Goal: Transaction & Acquisition: Download file/media

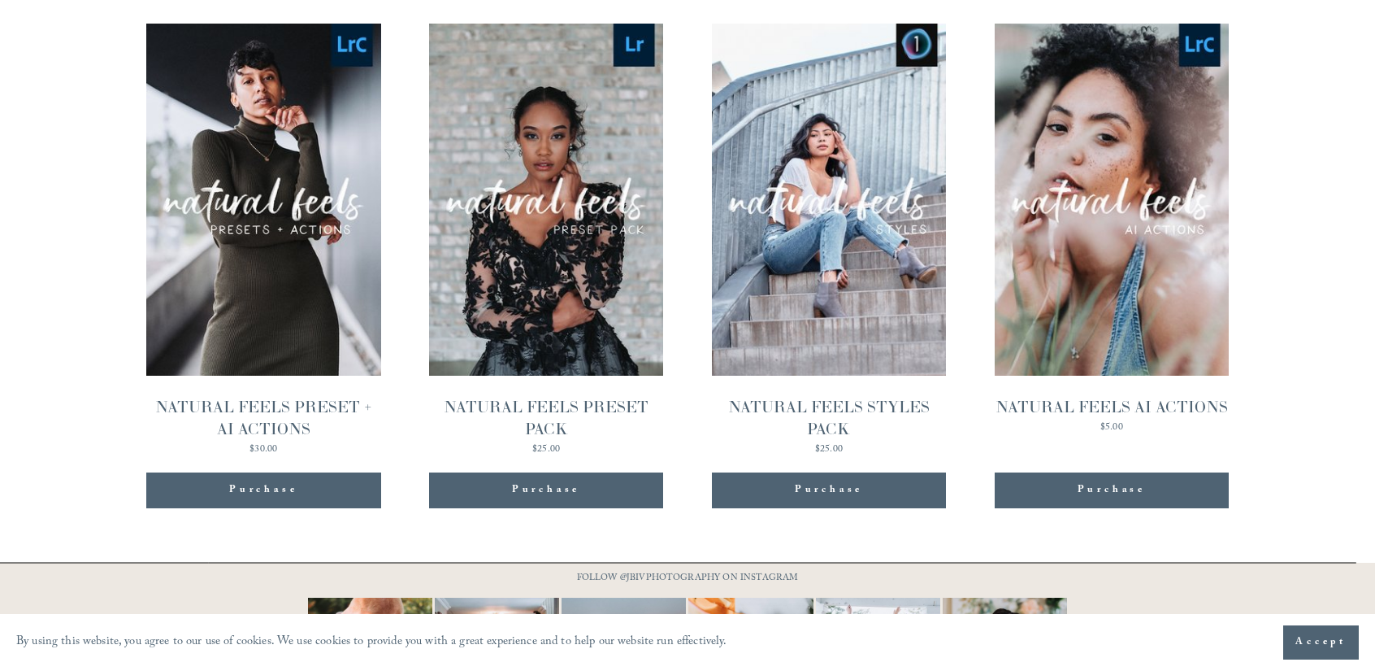
scroll to position [1707, 0]
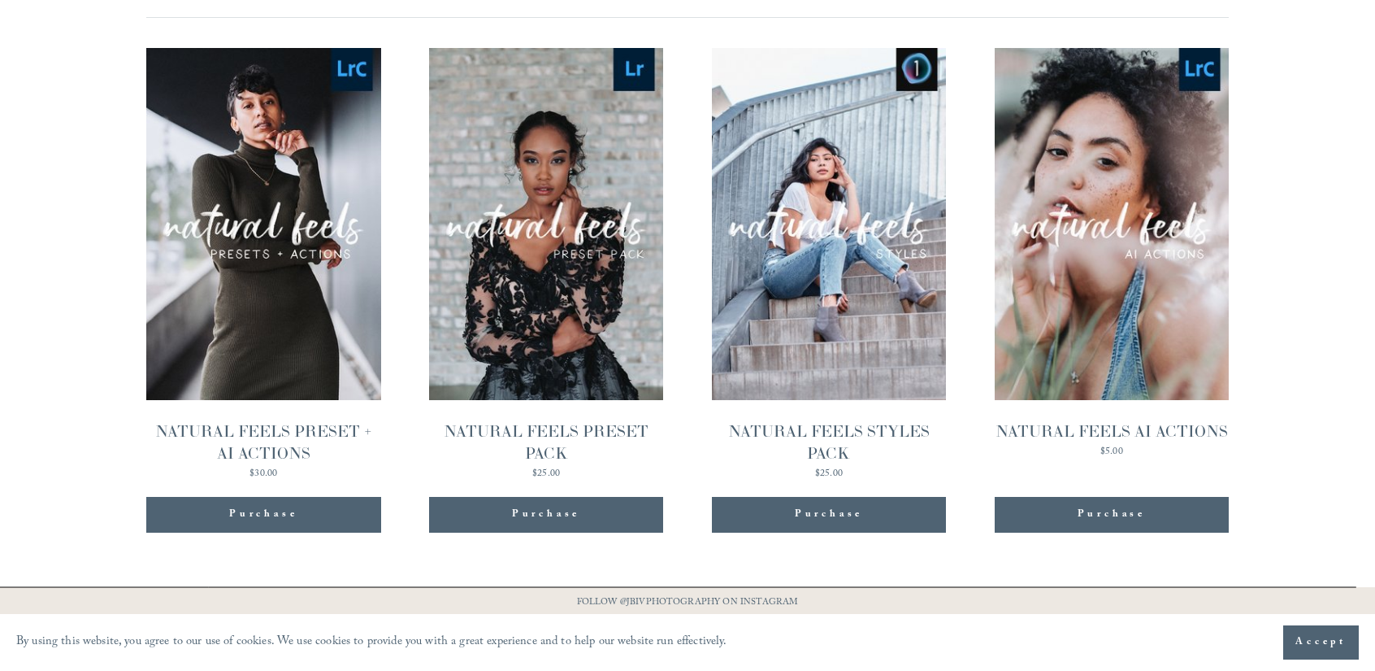
click at [284, 506] on div "Purchase" at bounding box center [263, 514] width 68 height 16
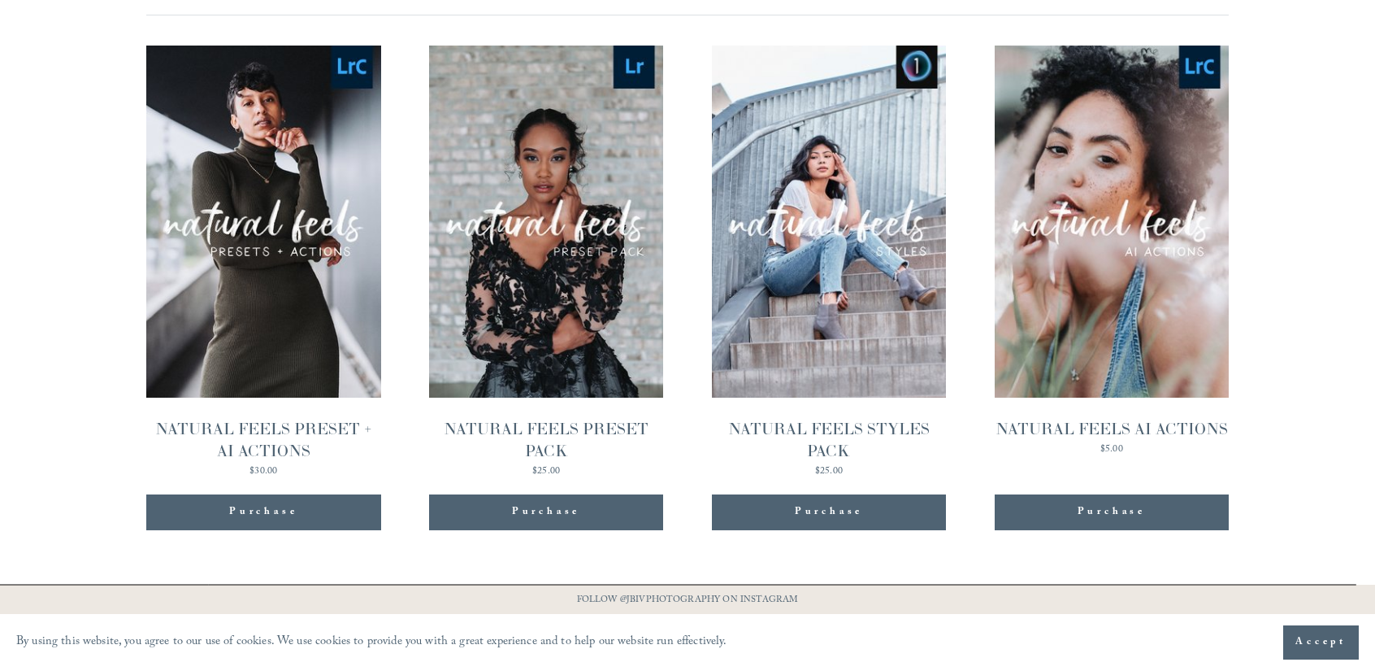
scroll to position [1707, 0]
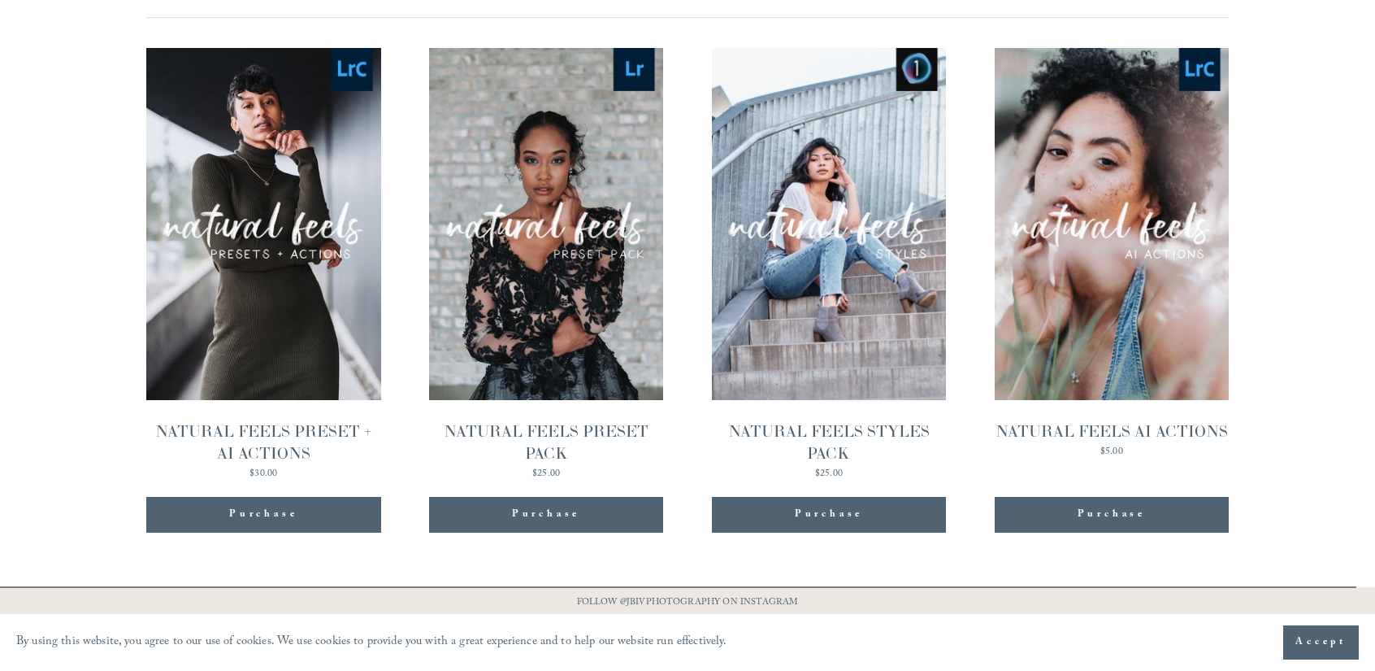
click at [319, 497] on div "Purchase" at bounding box center [263, 515] width 235 height 36
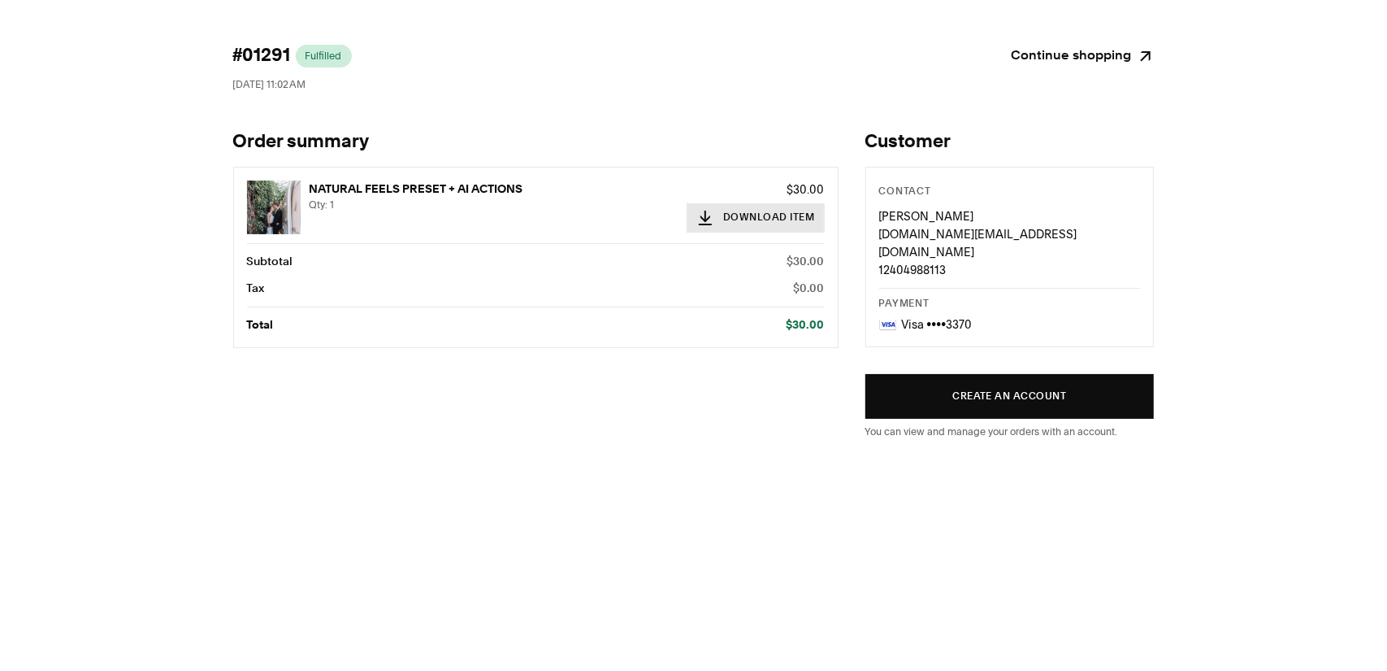
click at [743, 208] on button "Download Item" at bounding box center [756, 217] width 138 height 29
click at [1074, 51] on link "Continue shopping" at bounding box center [1083, 56] width 143 height 23
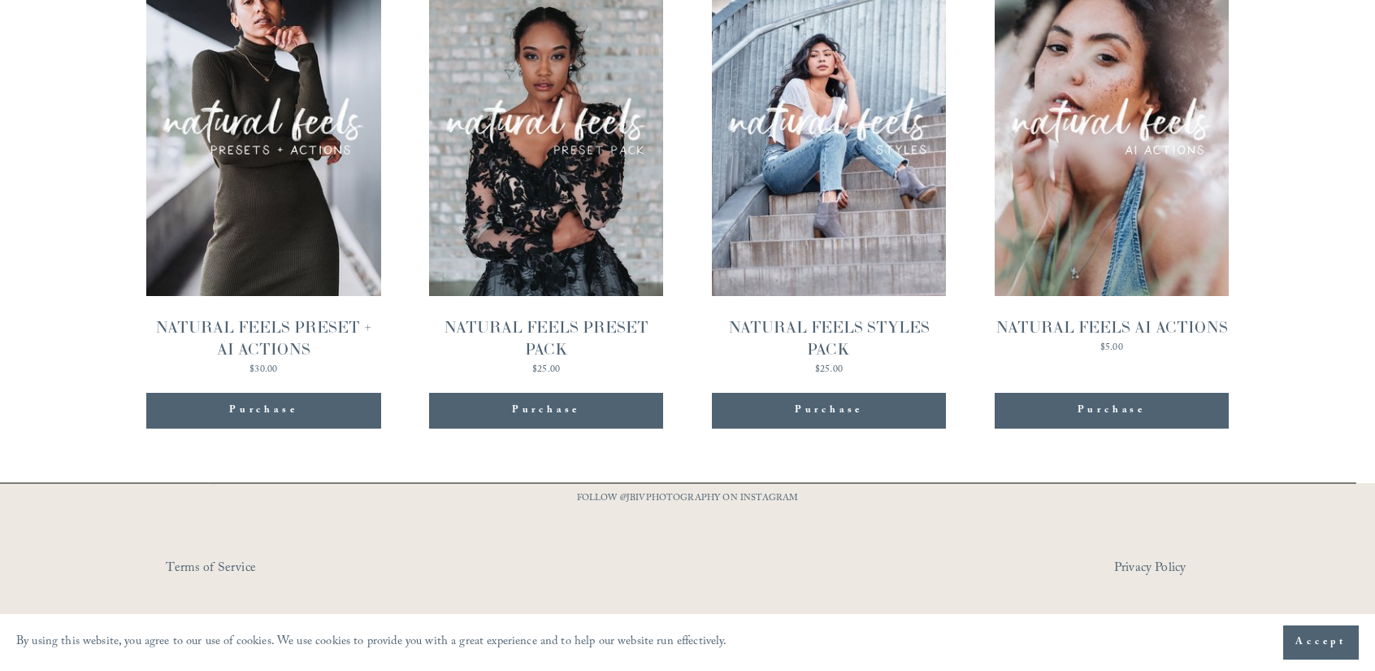
scroll to position [1817, 0]
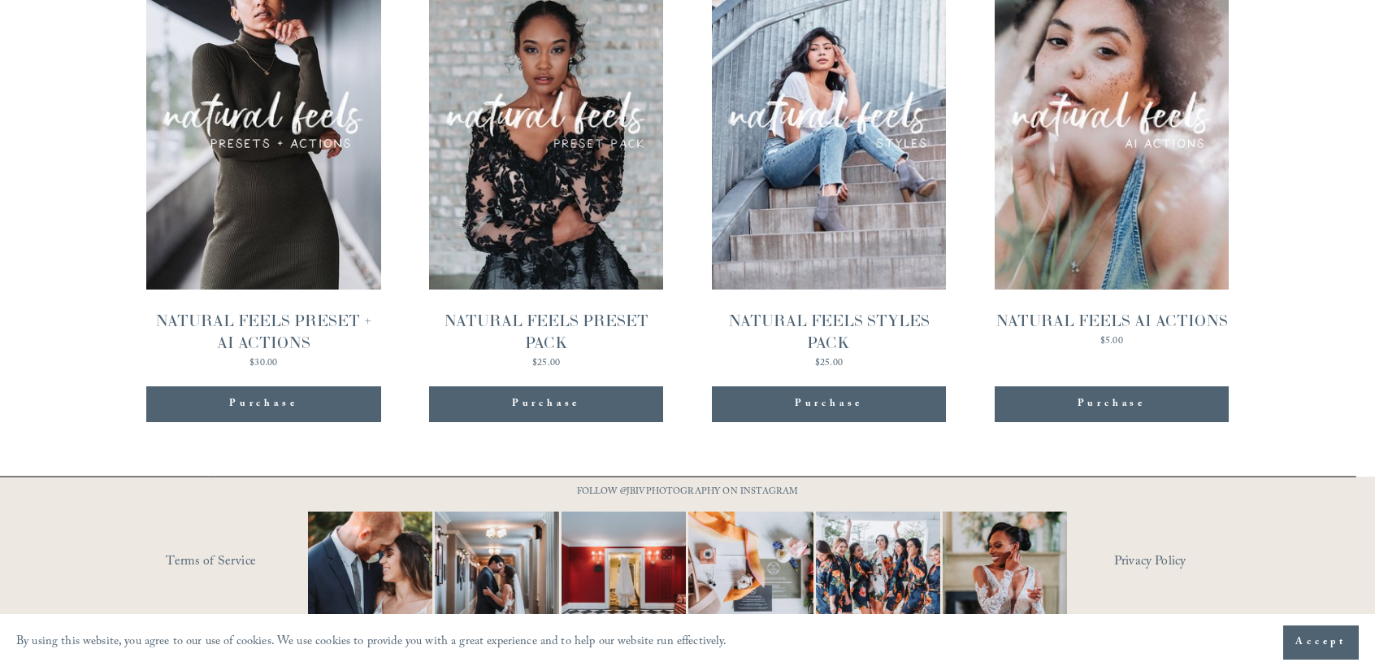
click at [313, 386] on div "Purchase" at bounding box center [263, 404] width 235 height 36
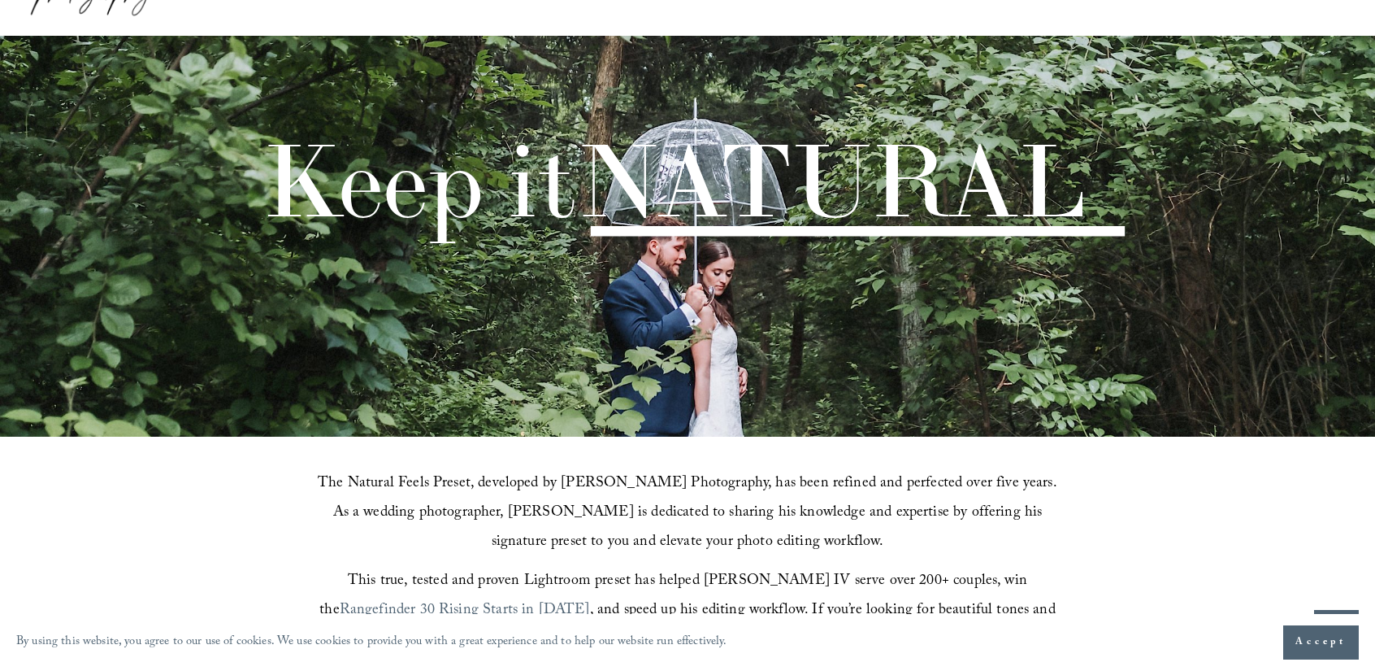
scroll to position [0, 0]
